Goal: Transaction & Acquisition: Download file/media

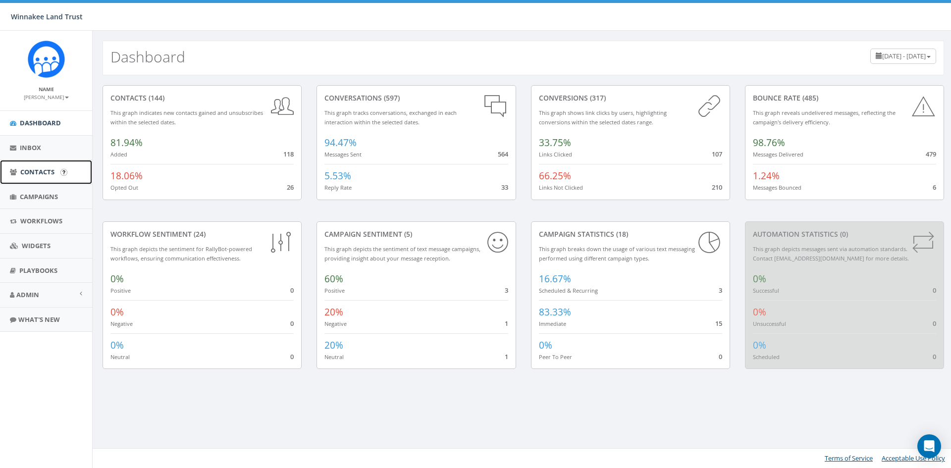
click at [34, 169] on span "Contacts" at bounding box center [37, 171] width 34 height 9
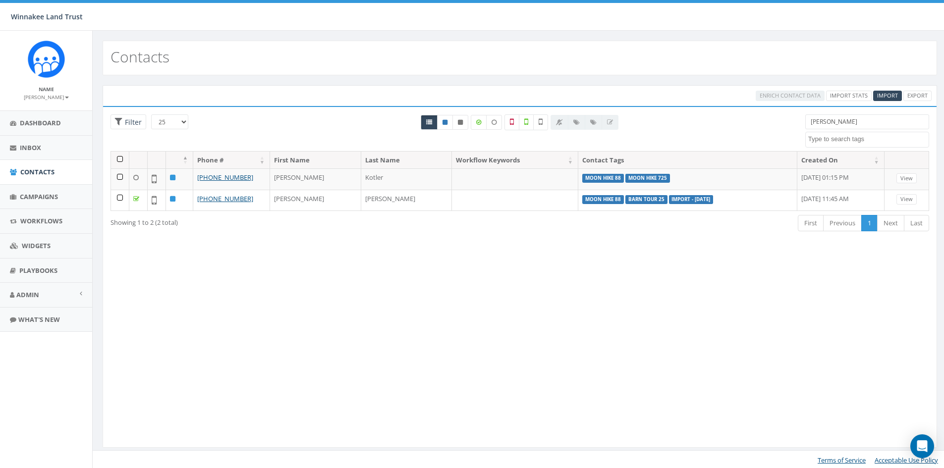
select select
click at [446, 123] on icon at bounding box center [445, 122] width 5 height 6
radio input "true"
drag, startPoint x: 832, startPoint y: 128, endPoint x: 781, endPoint y: 127, distance: 50.5
click at [781, 127] on div "25 50 100 Filter All 0 contact(s) on current page All 2 contact(s) filtered amy…" at bounding box center [520, 132] width 834 height 37
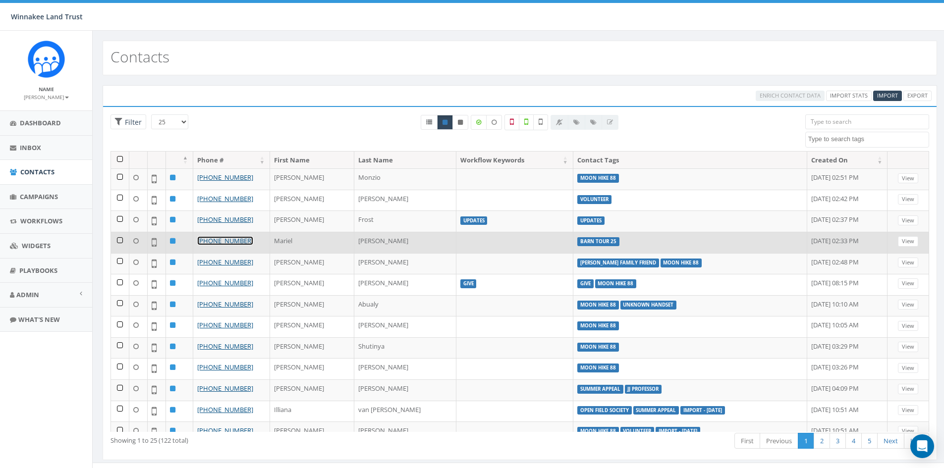
click at [207, 243] on link "+1 845-889-8200" at bounding box center [225, 240] width 56 height 9
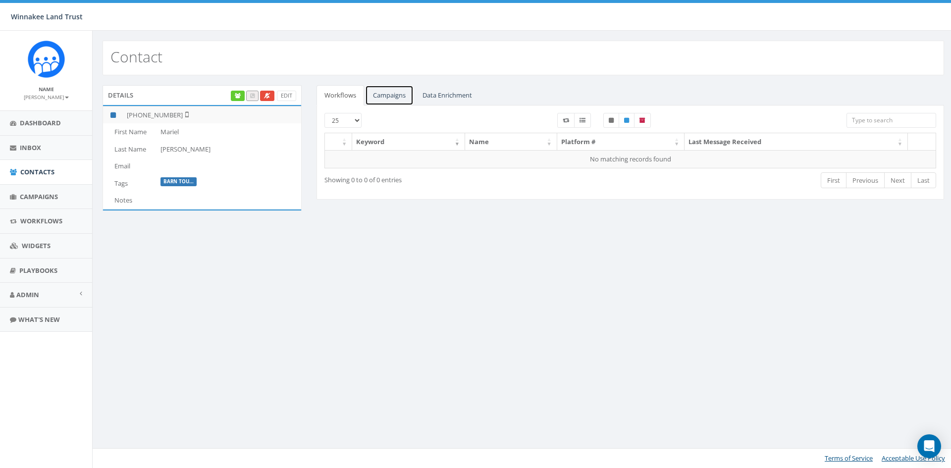
click at [382, 92] on link "Campaigns" at bounding box center [389, 95] width 49 height 20
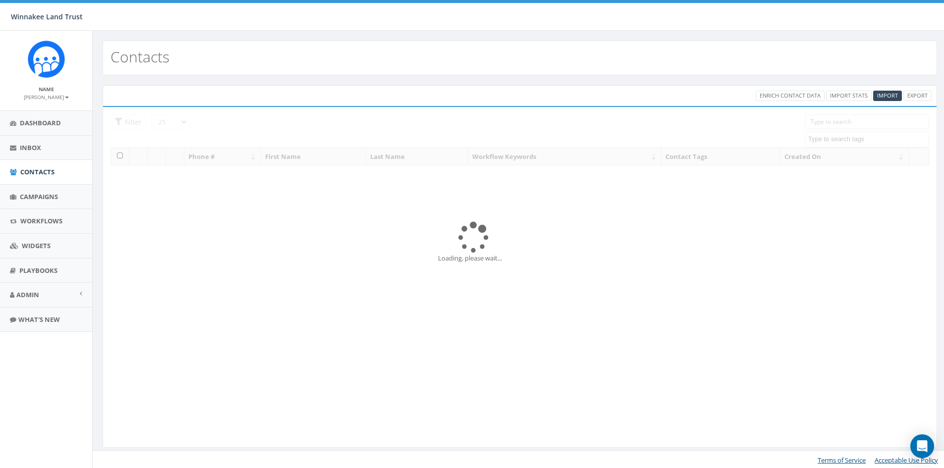
select select
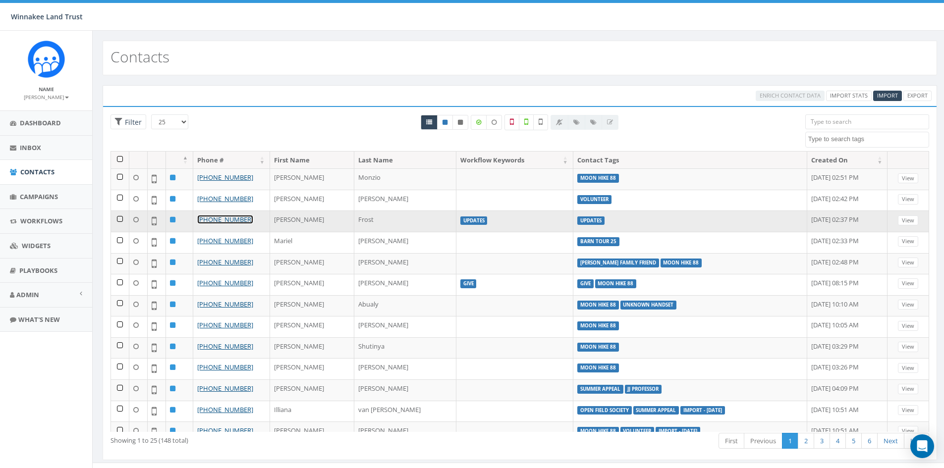
click at [227, 218] on link "[PHONE_NUMBER]" at bounding box center [225, 219] width 56 height 9
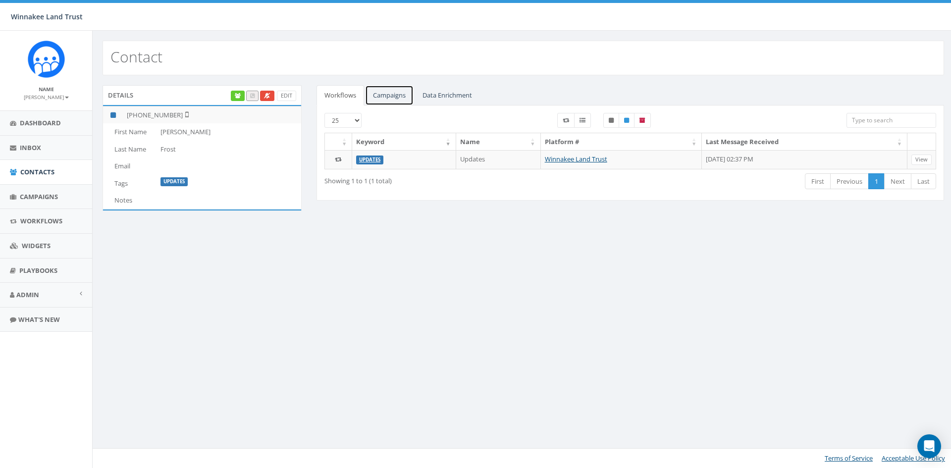
click at [399, 95] on link "Campaigns" at bounding box center [389, 95] width 49 height 20
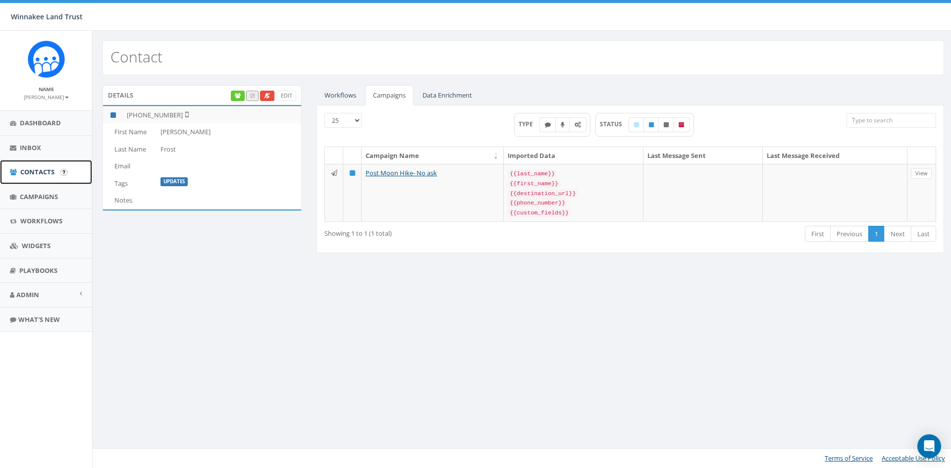
click at [40, 174] on span "Contacts" at bounding box center [37, 171] width 34 height 9
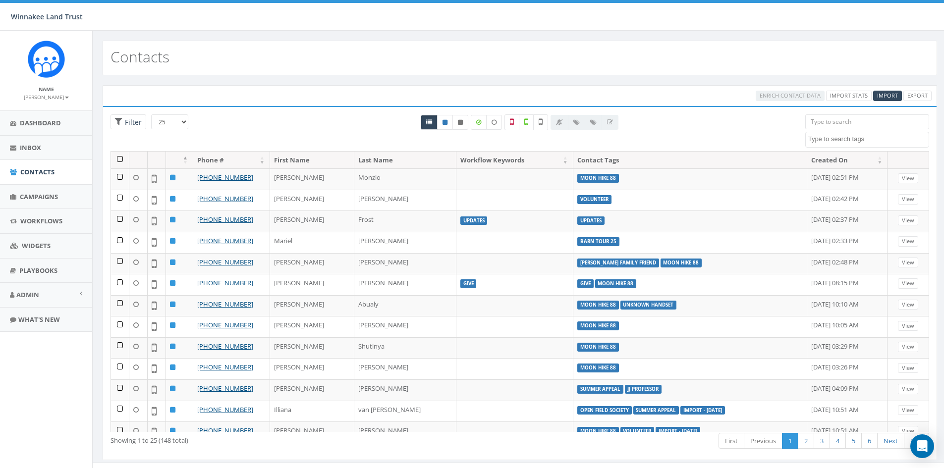
select select
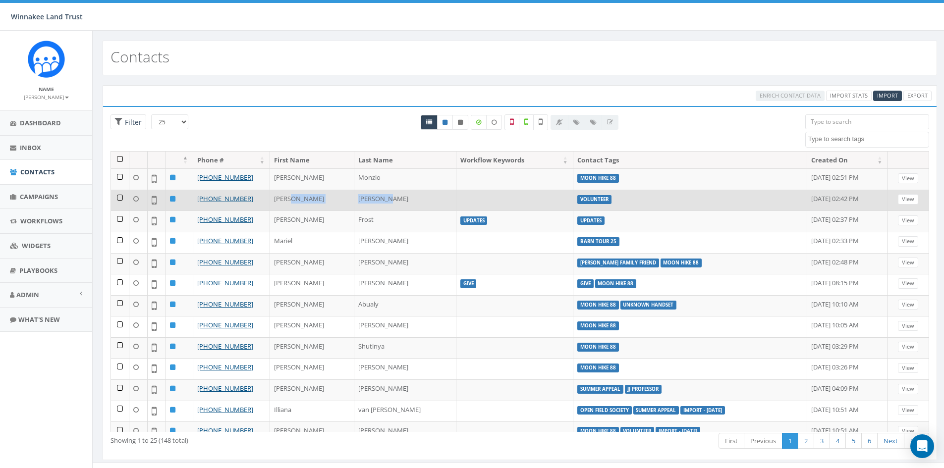
drag, startPoint x: 380, startPoint y: 201, endPoint x: 330, endPoint y: 201, distance: 49.6
click at [330, 201] on tr "+1 845-702-0702 Dave Lindemann volunteer August 14, 2025 02:42 PM View" at bounding box center [520, 200] width 818 height 21
copy tr "Lindemann"
click at [906, 202] on link "View" at bounding box center [908, 199] width 20 height 10
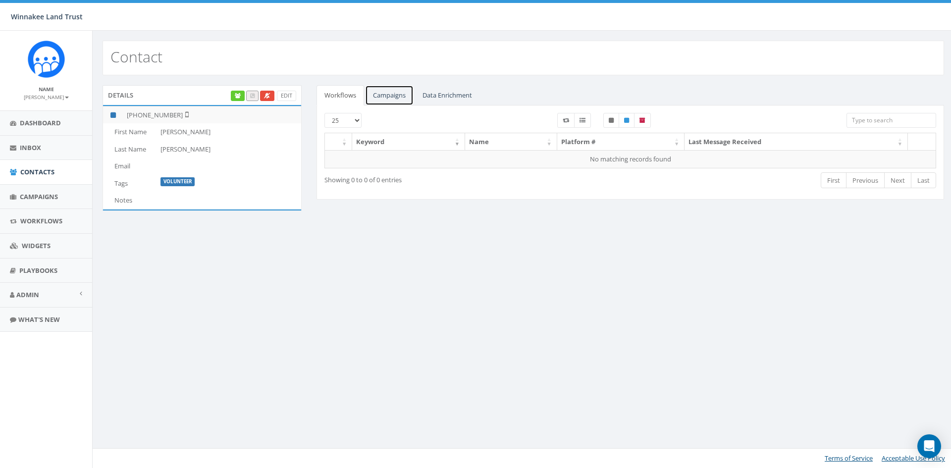
click at [399, 97] on link "Campaigns" at bounding box center [389, 95] width 49 height 20
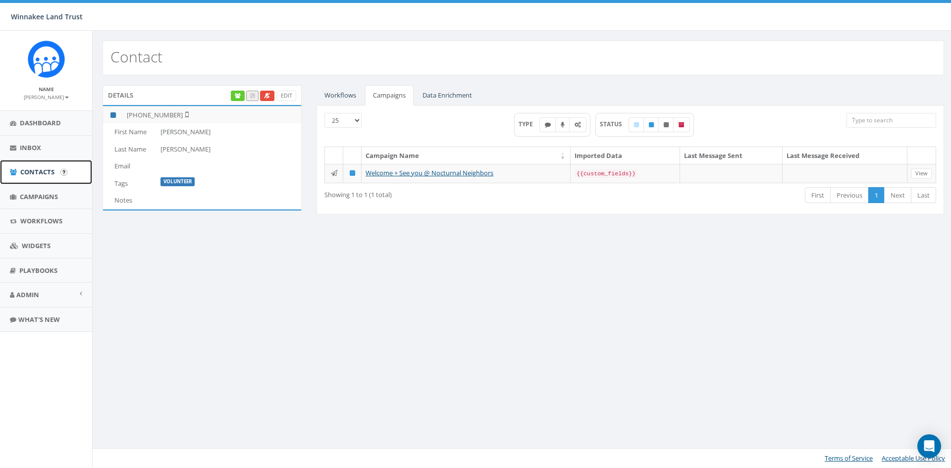
click at [39, 168] on span "Contacts" at bounding box center [37, 171] width 34 height 9
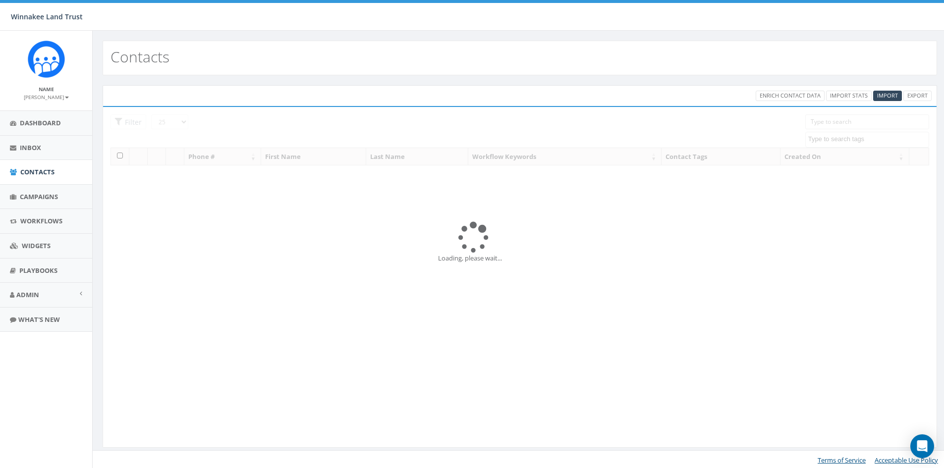
select select
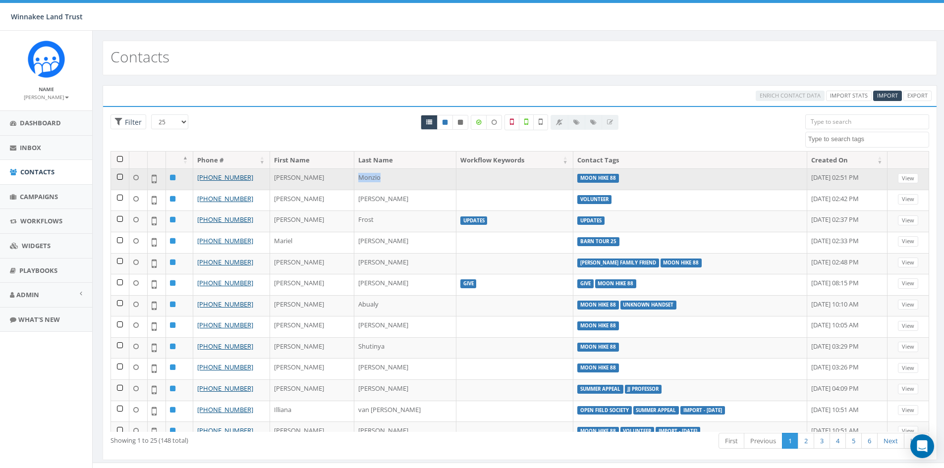
drag, startPoint x: 370, startPoint y: 178, endPoint x: 335, endPoint y: 176, distance: 34.7
click at [354, 176] on td "Monzio" at bounding box center [405, 178] width 102 height 21
copy td "Monzio"
click at [235, 178] on link "[PHONE_NUMBER]" at bounding box center [225, 177] width 56 height 9
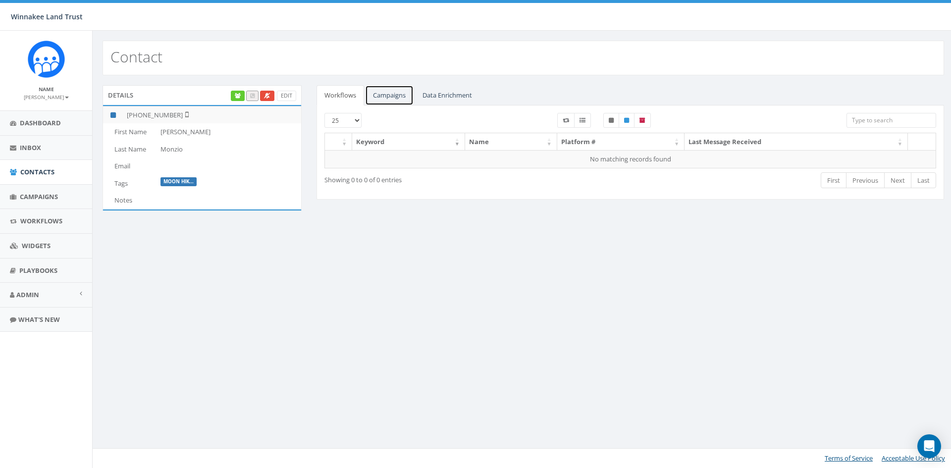
click at [386, 92] on link "Campaigns" at bounding box center [389, 95] width 49 height 20
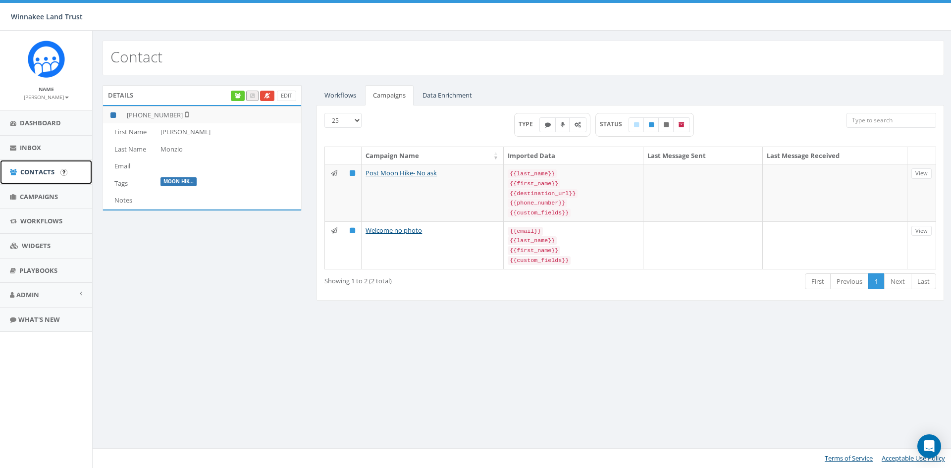
click at [26, 175] on span "Contacts" at bounding box center [37, 171] width 34 height 9
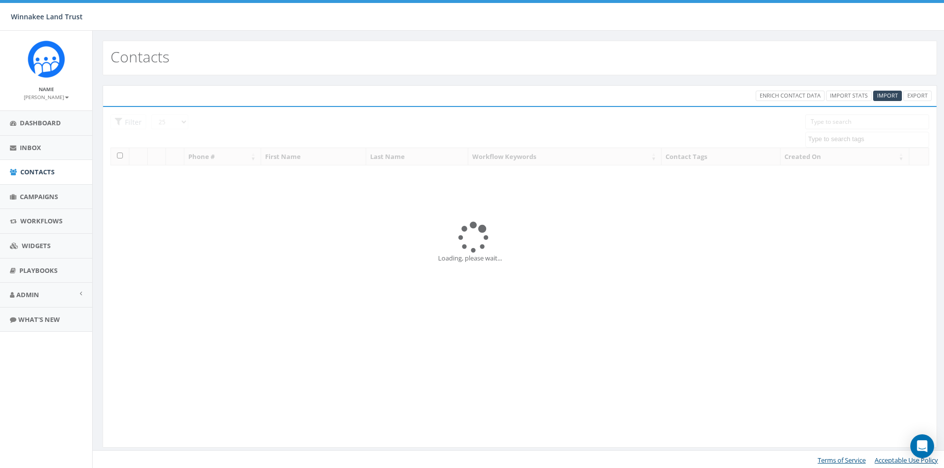
select select
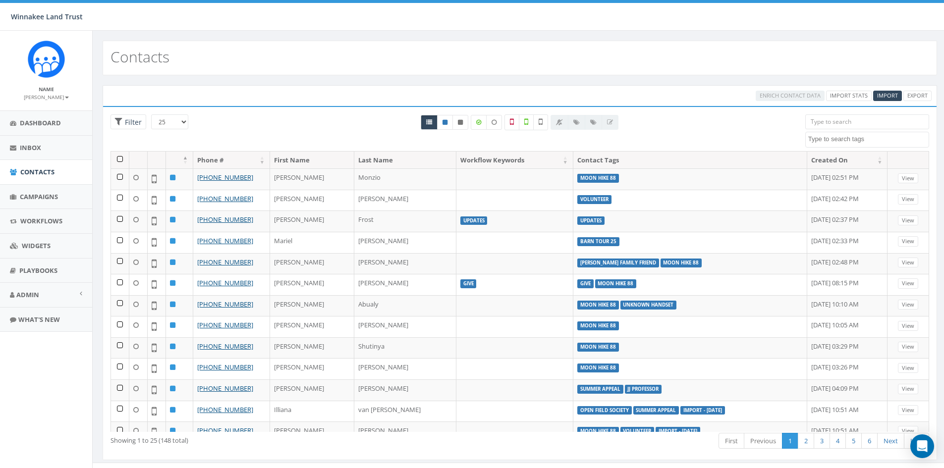
click at [837, 138] on textarea "Search" at bounding box center [868, 139] width 120 height 9
type textarea "88"
select select "Moon Hike 88"
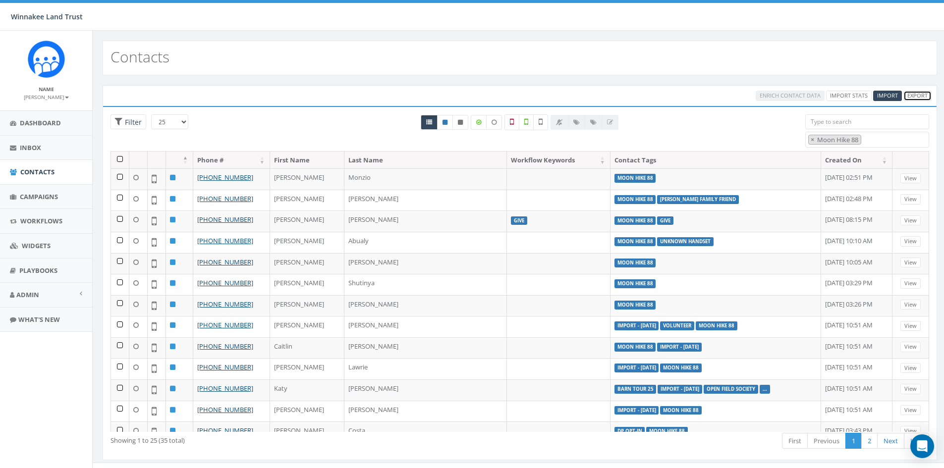
click at [913, 94] on link "Export" at bounding box center [917, 96] width 28 height 10
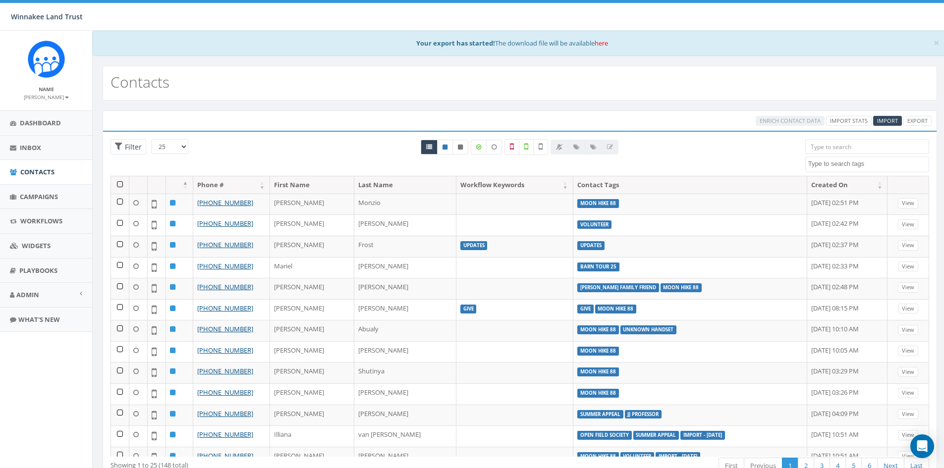
select select
click at [604, 45] on link "here" at bounding box center [601, 43] width 13 height 9
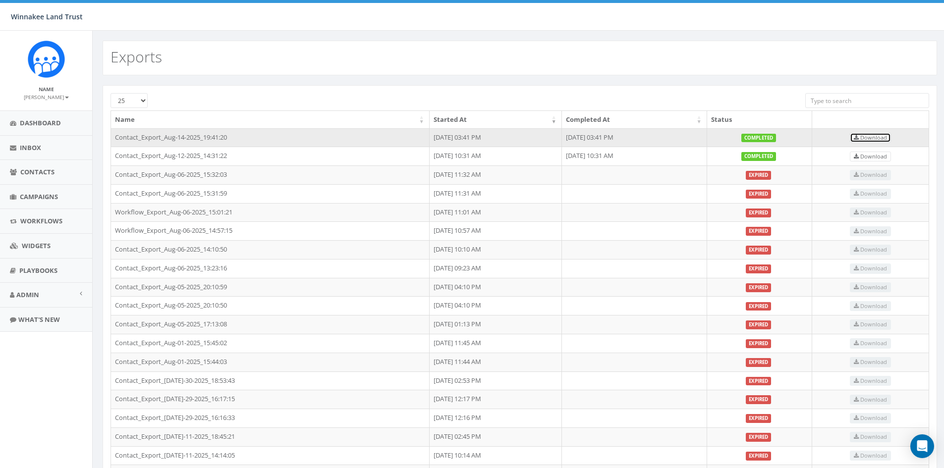
click at [868, 135] on span "Download" at bounding box center [870, 137] width 33 height 7
